Goal: Find contact information: Find contact information

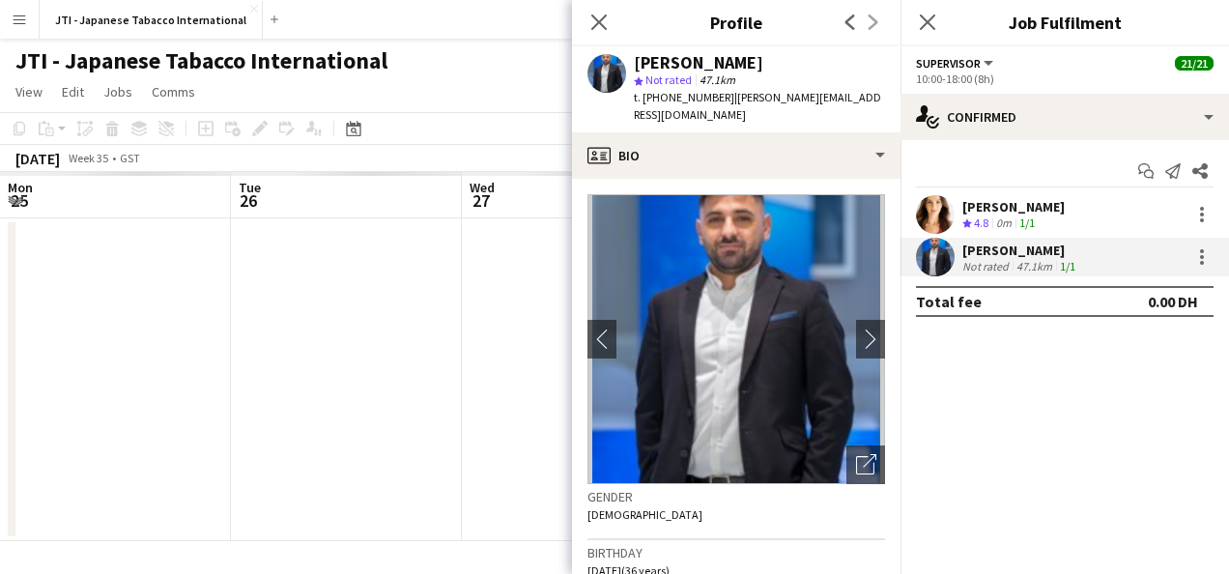
scroll to position [0, 880]
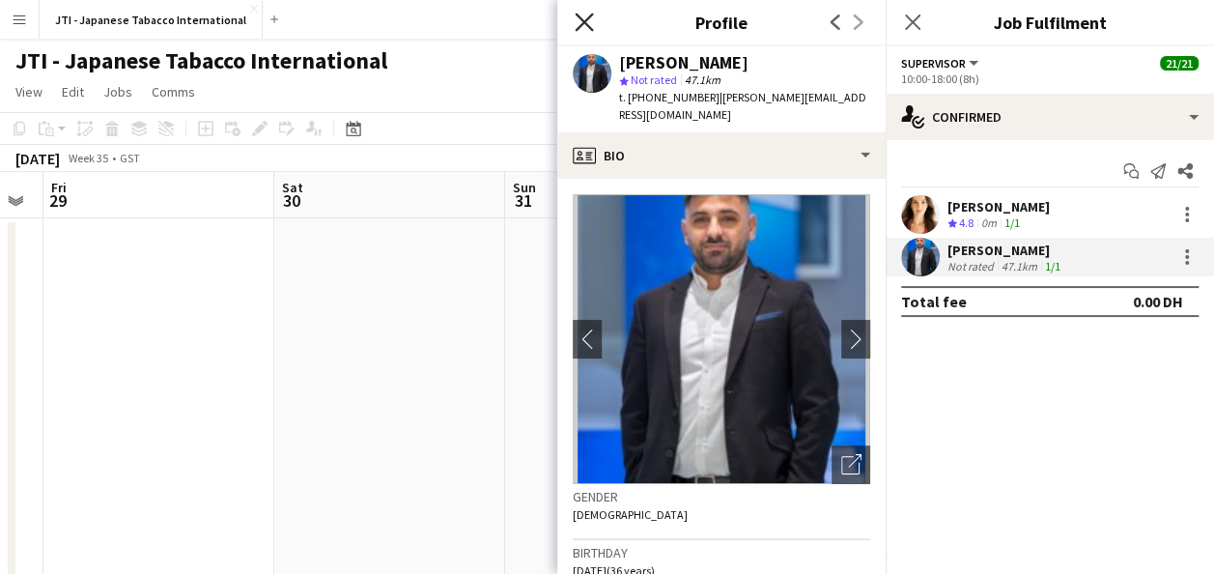
click at [584, 19] on icon "Close pop-in" at bounding box center [584, 22] width 18 height 18
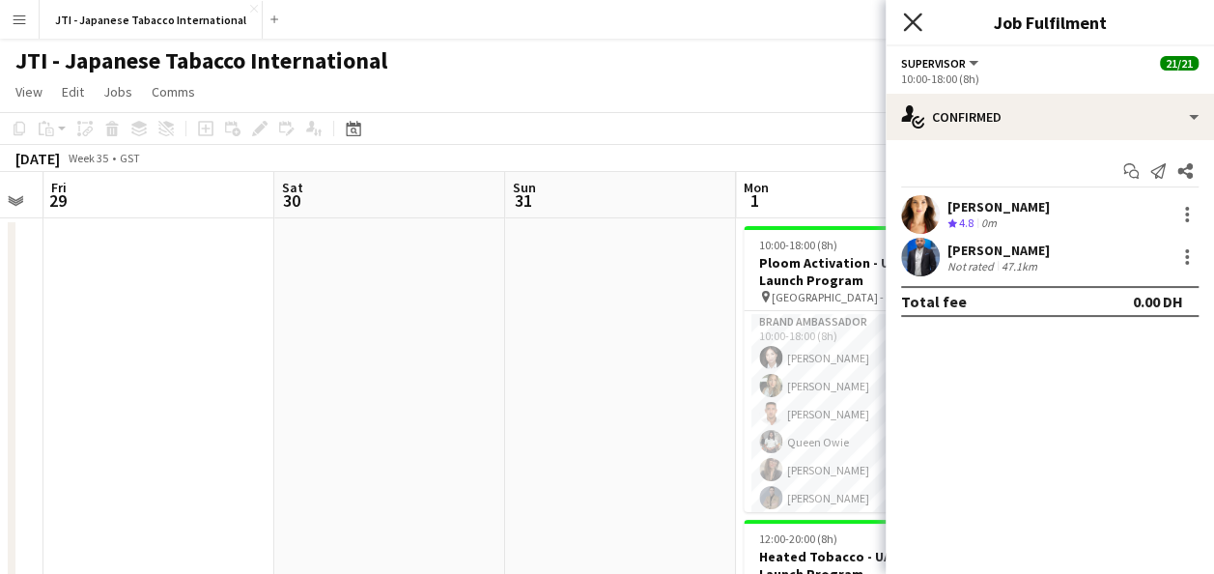
click at [914, 21] on icon at bounding box center [912, 22] width 18 height 18
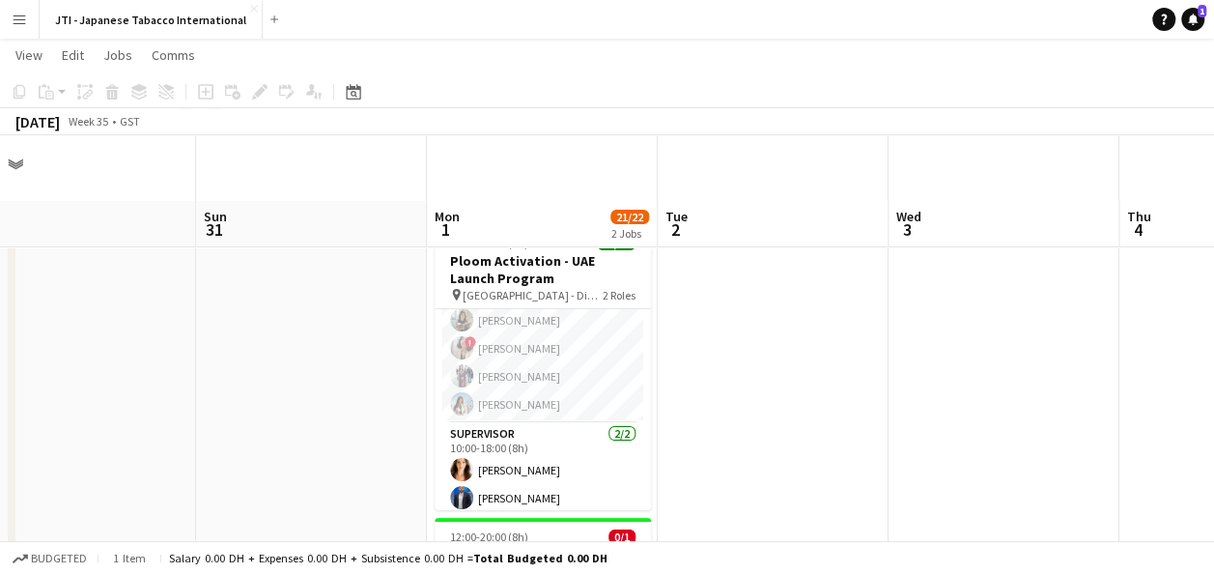
scroll to position [167, 0]
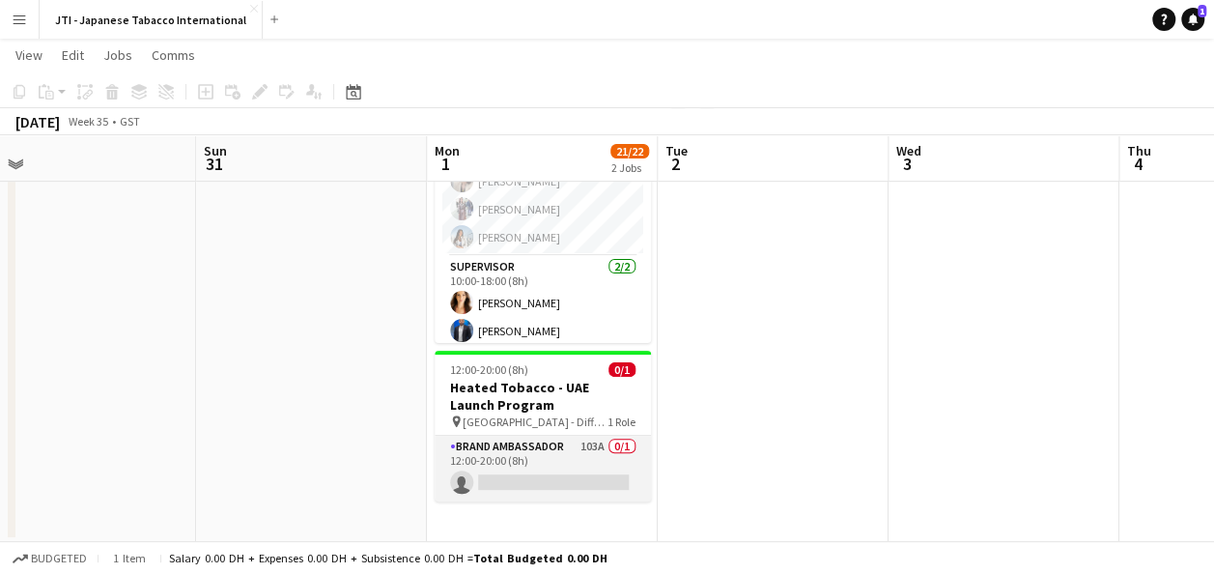
click at [524, 467] on app-card-role "Brand Ambassador 103A 0/1 12:00-20:00 (8h) single-neutral-actions" at bounding box center [543, 469] width 216 height 66
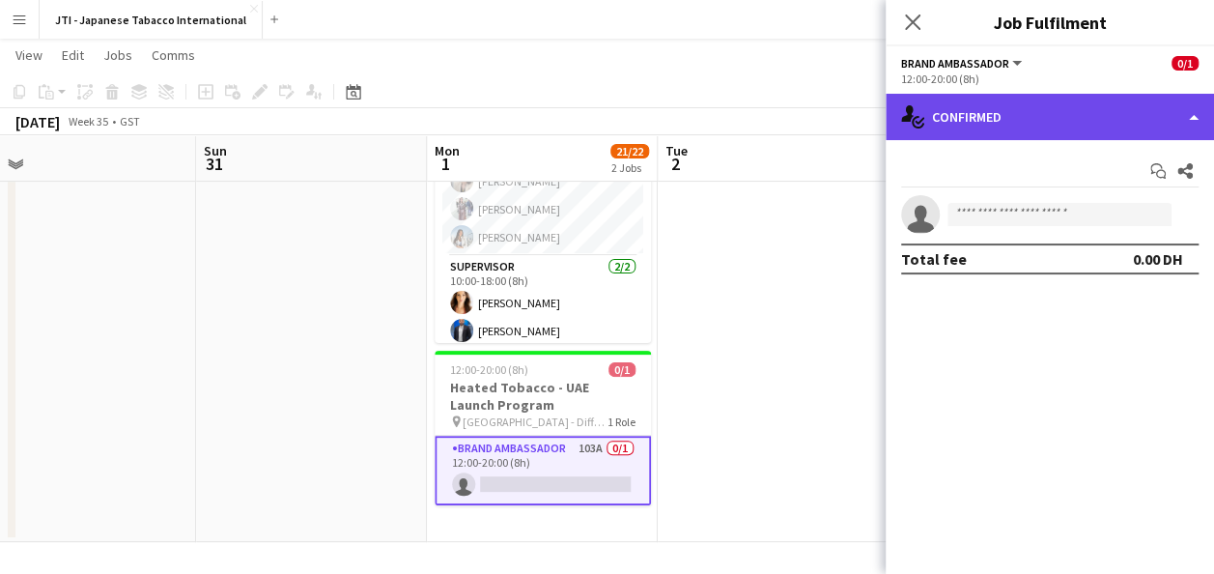
click at [1064, 110] on div "single-neutral-actions-check-2 Confirmed" at bounding box center [1050, 117] width 328 height 46
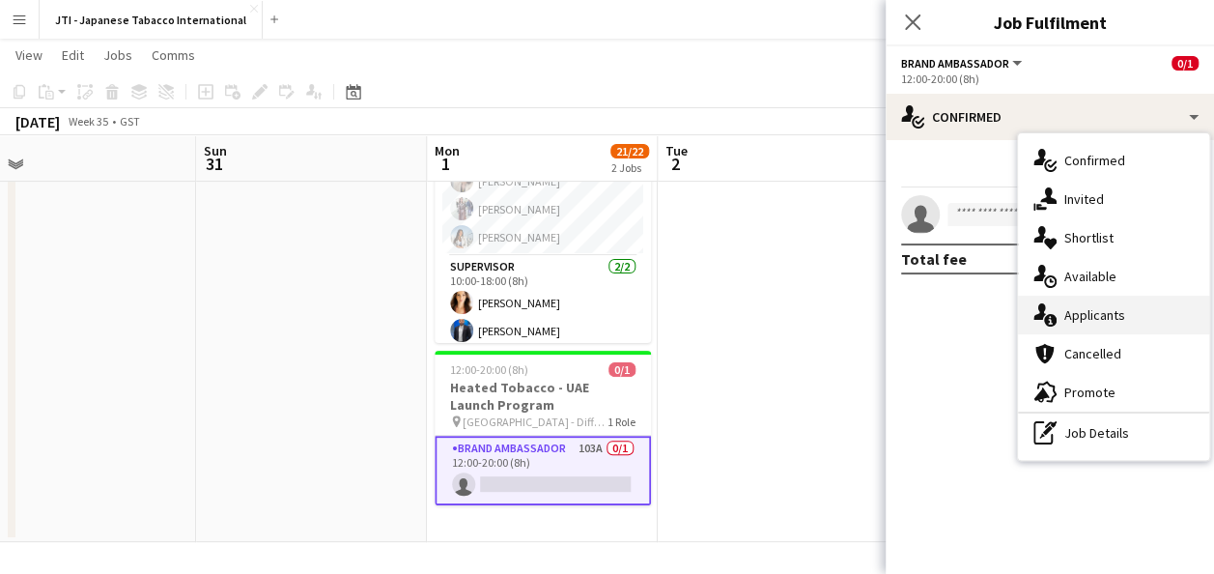
click at [1094, 317] on div "single-neutral-actions-information Applicants" at bounding box center [1113, 315] width 191 height 39
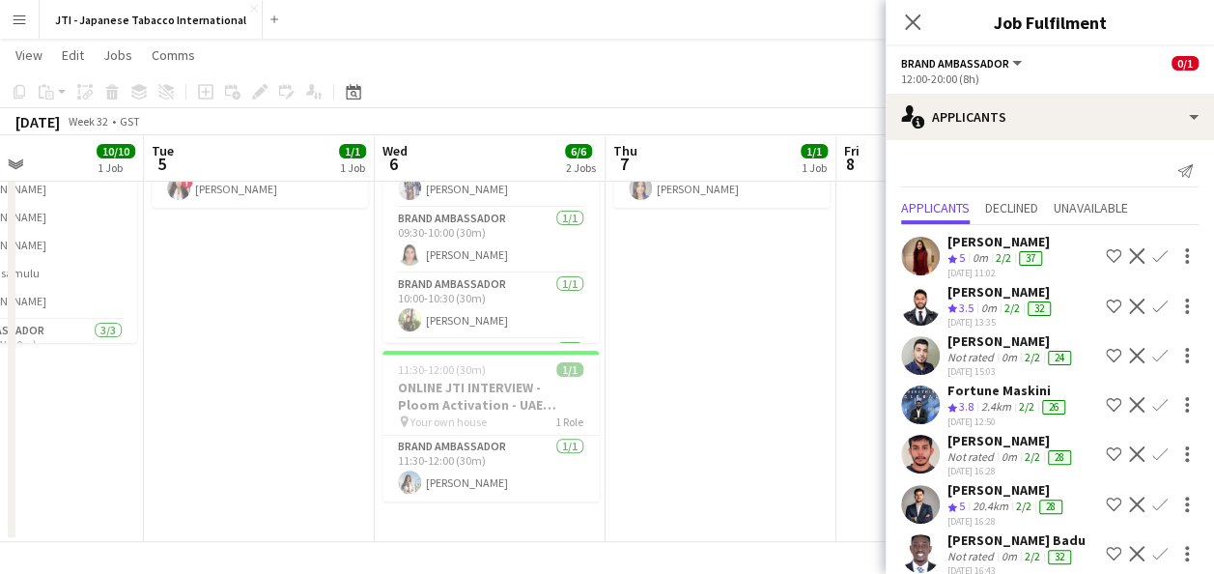
scroll to position [0, 546]
click at [496, 276] on app-card-role "Brand Ambassador [DATE] 10:00-10:30 (30m) [PERSON_NAME]" at bounding box center [494, 306] width 216 height 66
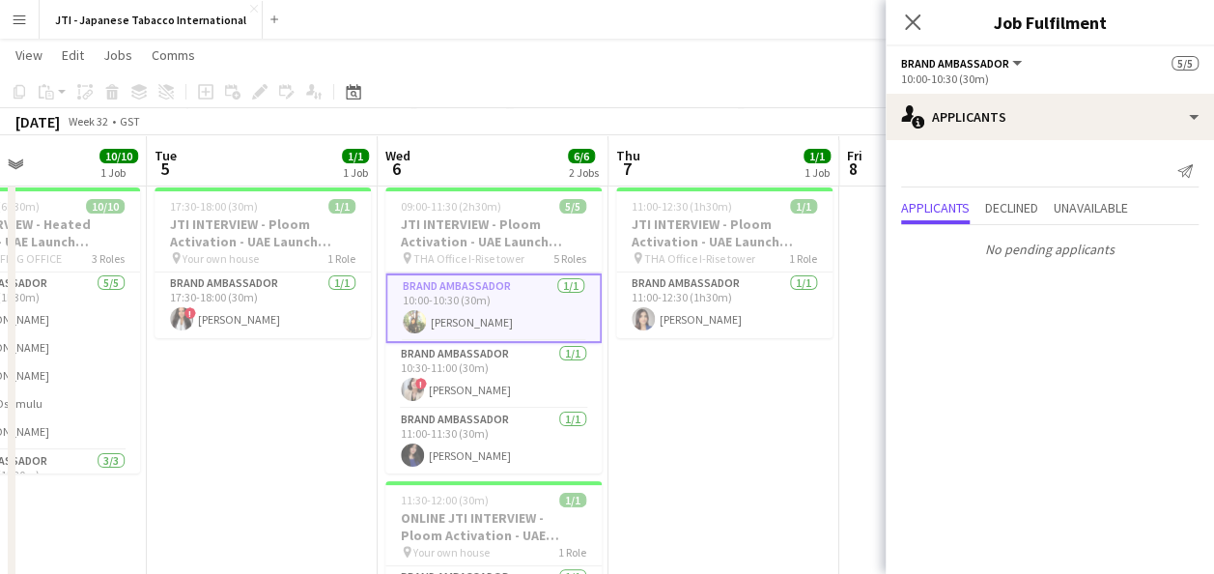
scroll to position [33, 0]
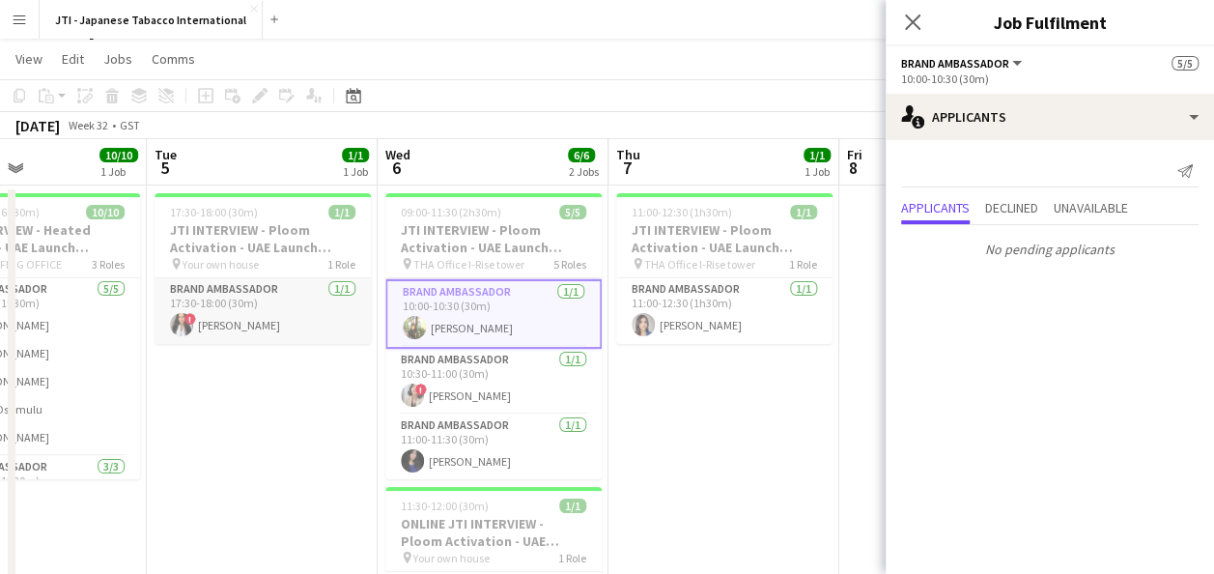
click at [280, 322] on app-card-role "Brand Ambassador [DATE] 17:30-18:00 (30m) ! [PERSON_NAME]" at bounding box center [263, 311] width 216 height 66
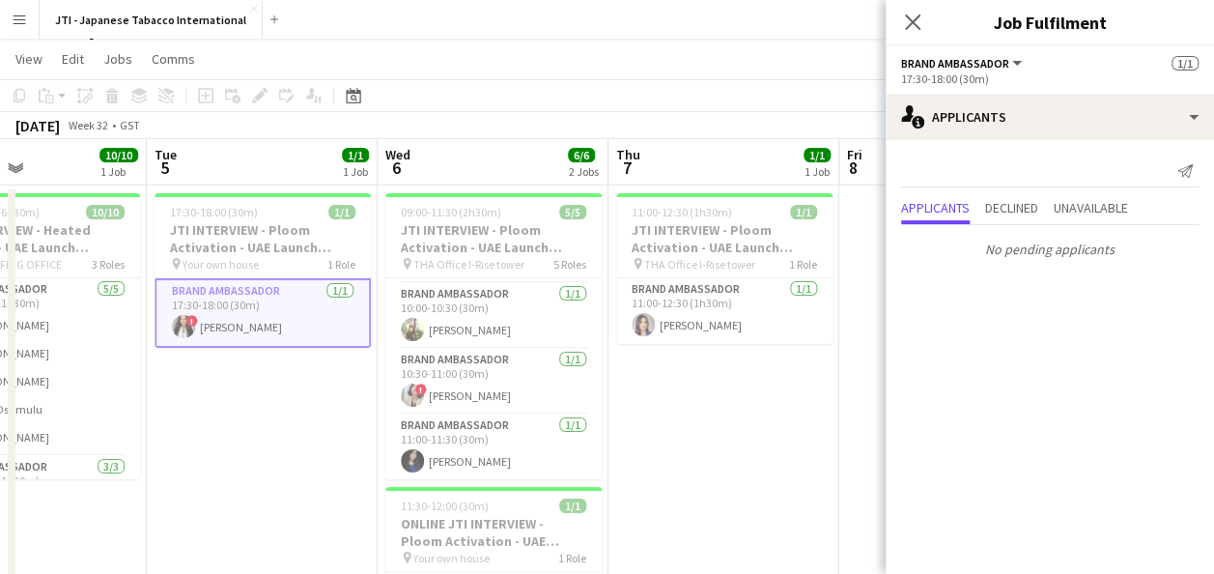
click at [268, 308] on app-card-role "Brand Ambassador [DATE] 17:30-18:00 (30m) ! [PERSON_NAME]" at bounding box center [263, 313] width 216 height 70
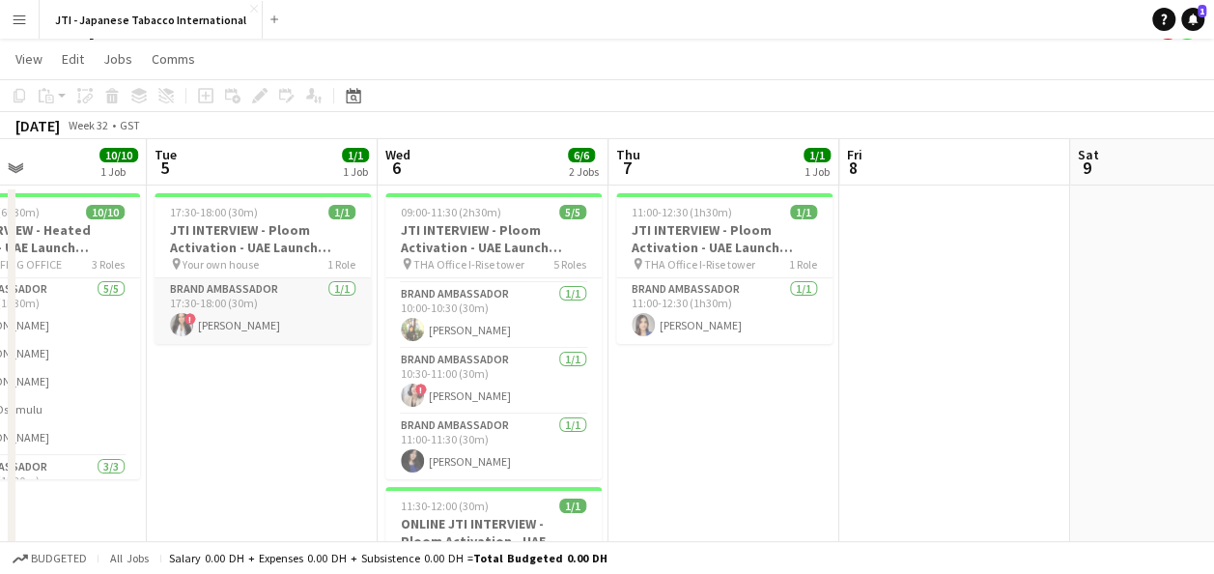
click at [268, 308] on app-card-role "Brand Ambassador [DATE] 17:30-18:00 (30m) ! [PERSON_NAME]" at bounding box center [263, 311] width 216 height 66
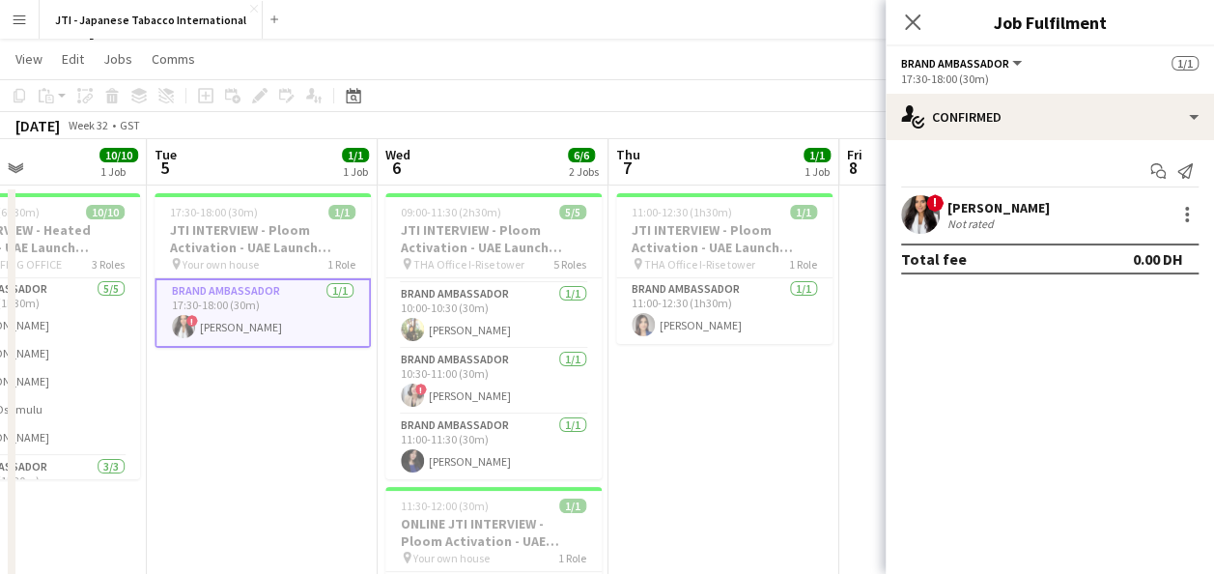
click at [1024, 213] on div "[PERSON_NAME]" at bounding box center [999, 207] width 102 height 17
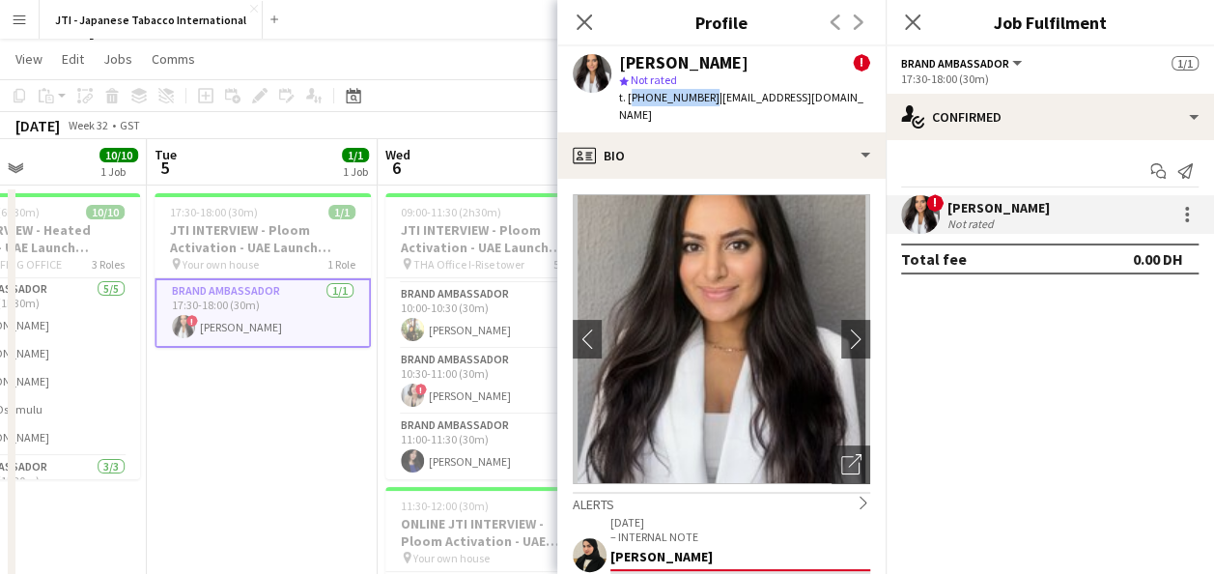
drag, startPoint x: 703, startPoint y: 98, endPoint x: 630, endPoint y: 99, distance: 73.4
click at [630, 99] on span "t. [PHONE_NUMBER]" at bounding box center [669, 97] width 100 height 14
copy span "[PHONE_NUMBER]"
click at [583, 19] on icon at bounding box center [584, 22] width 18 height 18
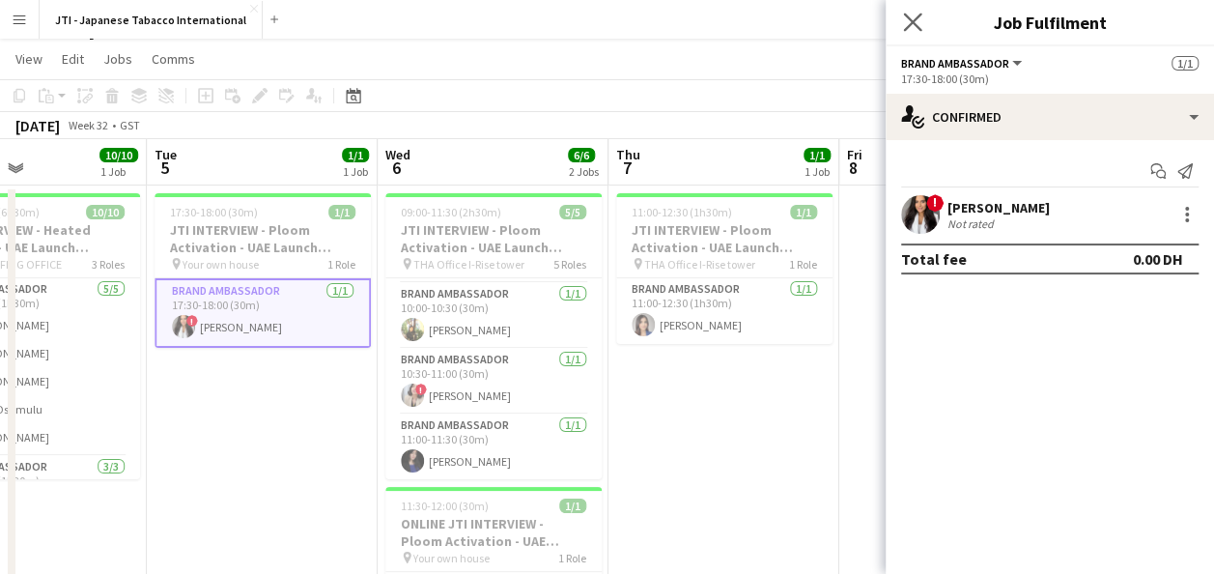
click at [922, 24] on icon "Close pop-in" at bounding box center [912, 22] width 18 height 18
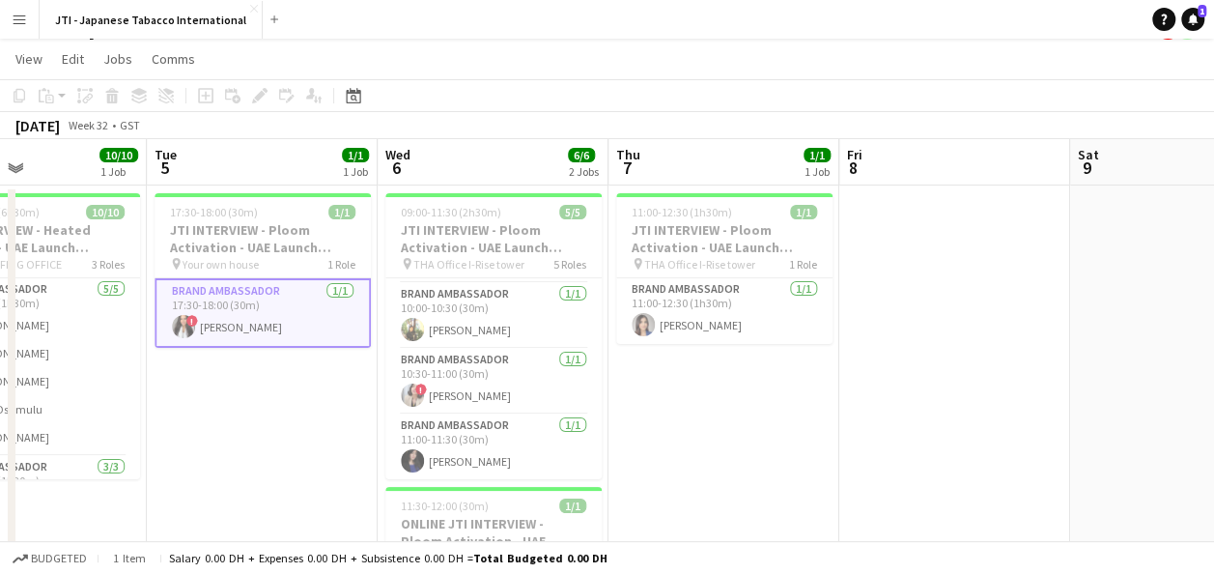
click at [957, 323] on app-date-cell at bounding box center [955, 432] width 231 height 493
